Goal: Task Accomplishment & Management: Complete application form

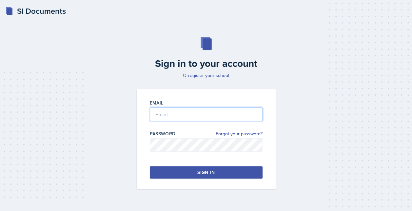
type input "[EMAIL_ADDRESS][DOMAIN_NAME]"
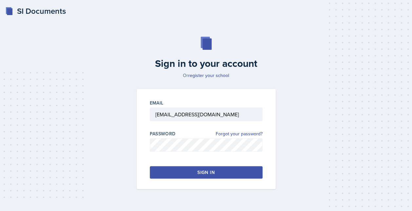
click at [174, 175] on button "Sign in" at bounding box center [206, 172] width 113 height 12
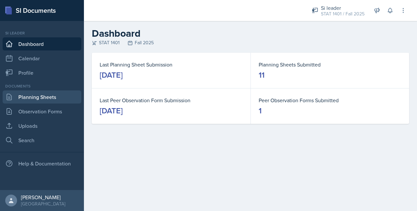
click at [37, 98] on link "Planning Sheets" at bounding box center [42, 97] width 79 height 13
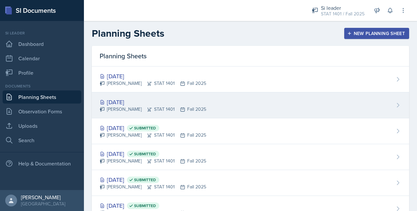
click at [147, 108] on icon at bounding box center [149, 109] width 5 height 5
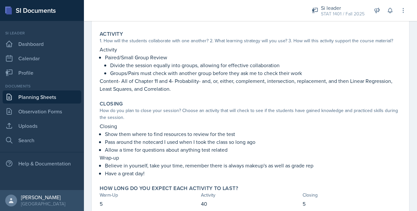
scroll to position [195, 0]
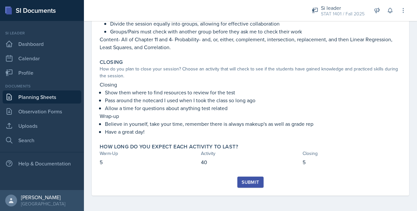
click at [242, 185] on div "Submit" at bounding box center [250, 182] width 17 height 5
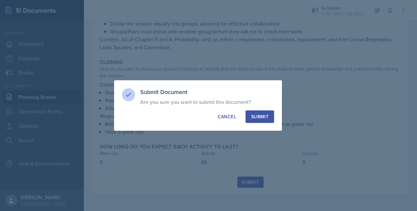
click at [261, 118] on div "Submit" at bounding box center [259, 116] width 17 height 7
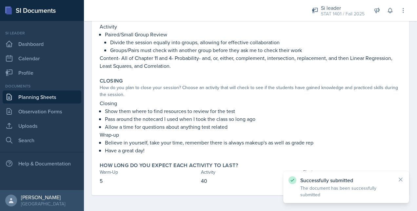
scroll to position [176, 0]
click at [43, 96] on link "Planning Sheets" at bounding box center [42, 97] width 79 height 13
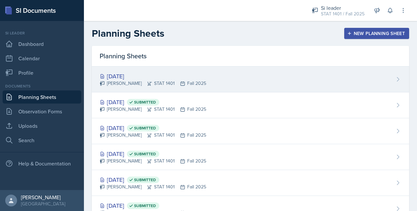
click at [263, 83] on div "[DATE] [PERSON_NAME] STAT 1401 Fall 2025" at bounding box center [251, 80] width 318 height 26
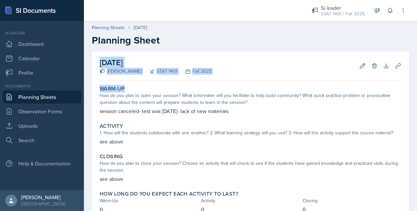
drag, startPoint x: 263, startPoint y: 83, endPoint x: 418, endPoint y: 46, distance: 159.3
click at [417, 46] on html "SI Documents Si leader Dashboard Calendar Profile Documents Planning Sheets Obs…" at bounding box center [208, 105] width 417 height 211
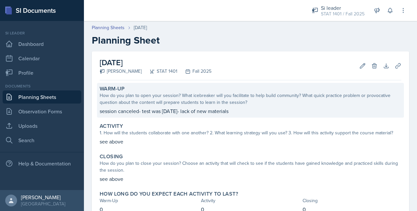
click at [392, 92] on div "How do you plan to open your session? What icebreaker will you facilitate to he…" at bounding box center [251, 99] width 302 height 14
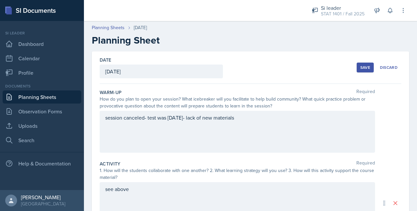
click at [365, 70] on div "Save" at bounding box center [365, 67] width 10 height 5
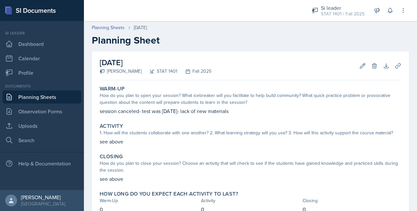
scroll to position [47, 0]
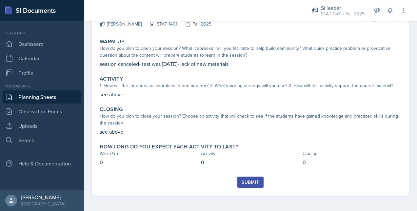
click at [253, 182] on div "Submit" at bounding box center [250, 182] width 17 height 5
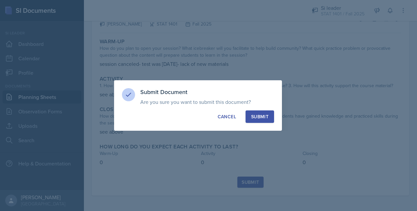
click at [269, 118] on button "Submit" at bounding box center [260, 117] width 29 height 12
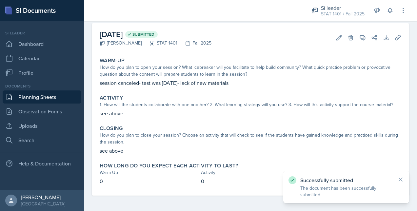
click at [45, 96] on link "Planning Sheets" at bounding box center [42, 97] width 79 height 13
